Goal: Task Accomplishment & Management: Complete application form

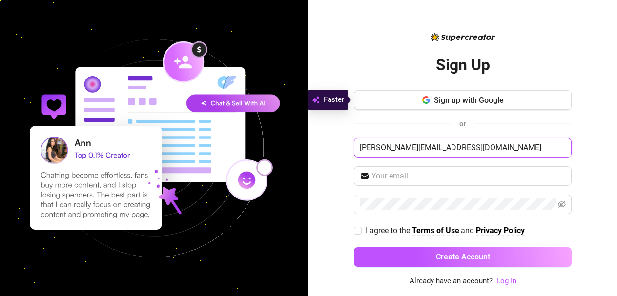
type input "[PERSON_NAME][EMAIL_ADDRESS][DOMAIN_NAME]"
click at [394, 146] on input "[PERSON_NAME][EMAIL_ADDRESS][DOMAIN_NAME]" at bounding box center [463, 148] width 218 height 20
click at [394, 147] on input "[PERSON_NAME][EMAIL_ADDRESS][DOMAIN_NAME]" at bounding box center [463, 148] width 218 height 20
type input "[DEMOGRAPHIC_DATA]"
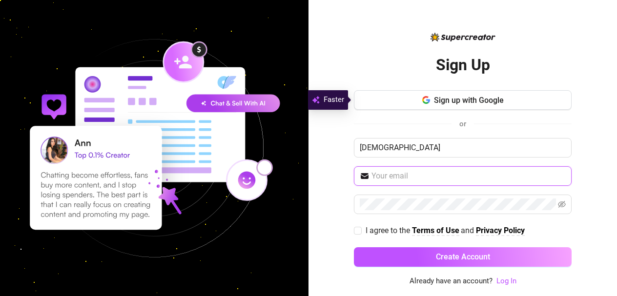
click at [388, 180] on input "text" at bounding box center [469, 176] width 194 height 12
type input "[PERSON_NAME][EMAIL_ADDRESS][DOMAIN_NAME]"
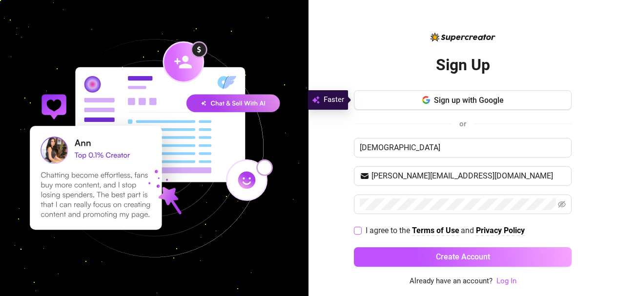
click at [361, 229] on span at bounding box center [358, 231] width 8 height 8
click at [361, 229] on input "I agree to the Terms of Use and Privacy Policy" at bounding box center [357, 230] width 7 height 7
checkbox input "true"
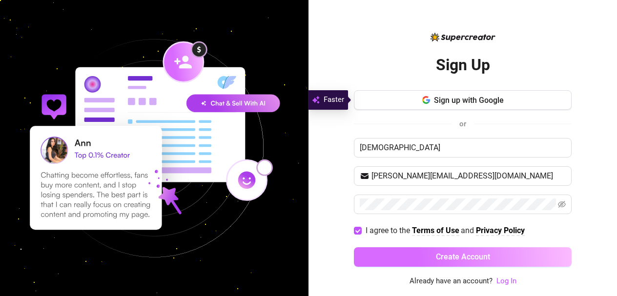
click at [409, 256] on button "Create Account" at bounding box center [463, 258] width 218 height 20
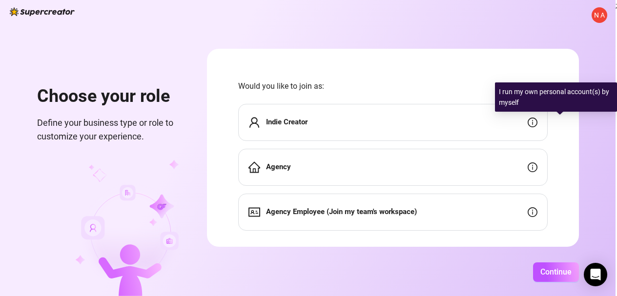
click at [538, 122] on icon "info-circle" at bounding box center [533, 123] width 10 height 10
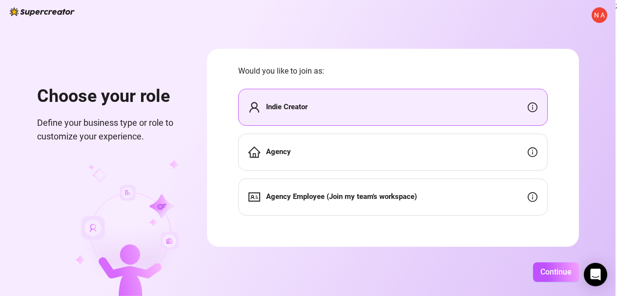
scroll to position [15, 0]
click at [530, 146] on div "Agency" at bounding box center [393, 152] width 310 height 37
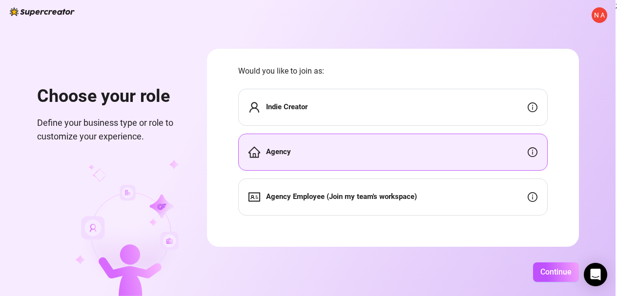
click at [530, 109] on div "Indie Creator" at bounding box center [393, 107] width 310 height 37
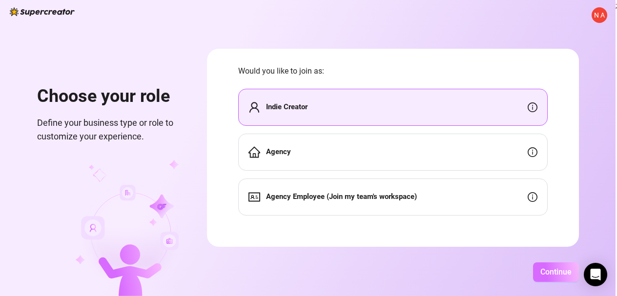
click at [570, 274] on span "Continue" at bounding box center [556, 272] width 31 height 9
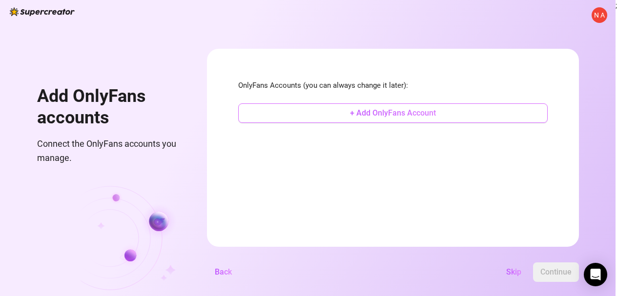
click at [404, 113] on span "+ Add OnlyFans Account" at bounding box center [393, 112] width 86 height 9
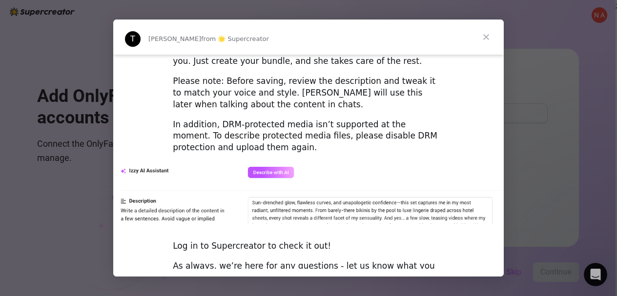
scroll to position [1388, 0]
click at [480, 42] on span "Close" at bounding box center [486, 37] width 35 height 35
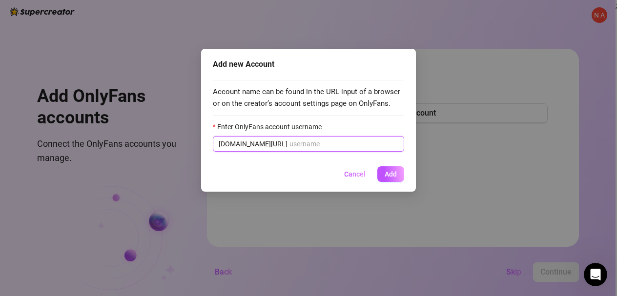
click at [294, 143] on input "Enter OnlyFans account username" at bounding box center [344, 144] width 109 height 11
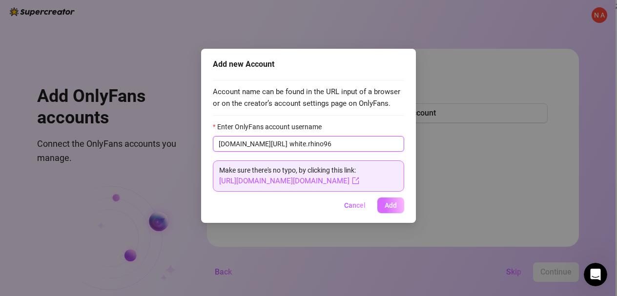
type input "white.rhino96"
click at [388, 204] on span "Add" at bounding box center [391, 206] width 12 height 8
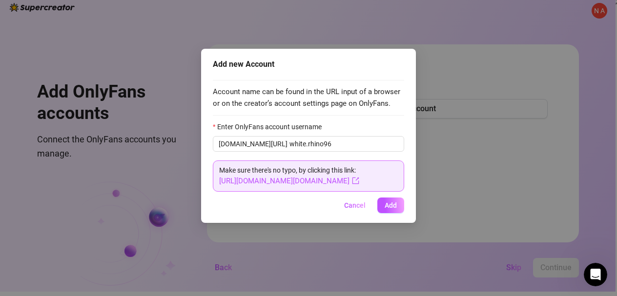
scroll to position [4, 0]
